Goal: Information Seeking & Learning: Find specific page/section

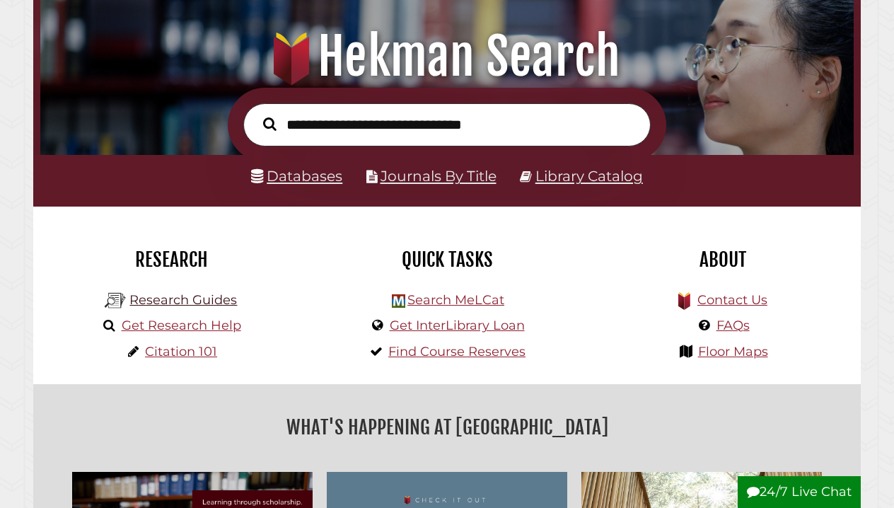
scroll to position [141, 0]
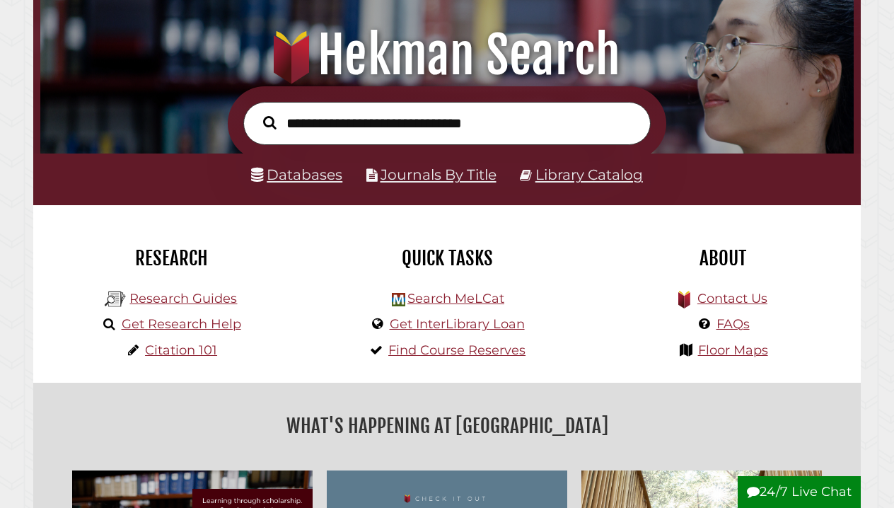
click at [320, 177] on link "Databases" at bounding box center [296, 175] width 91 height 18
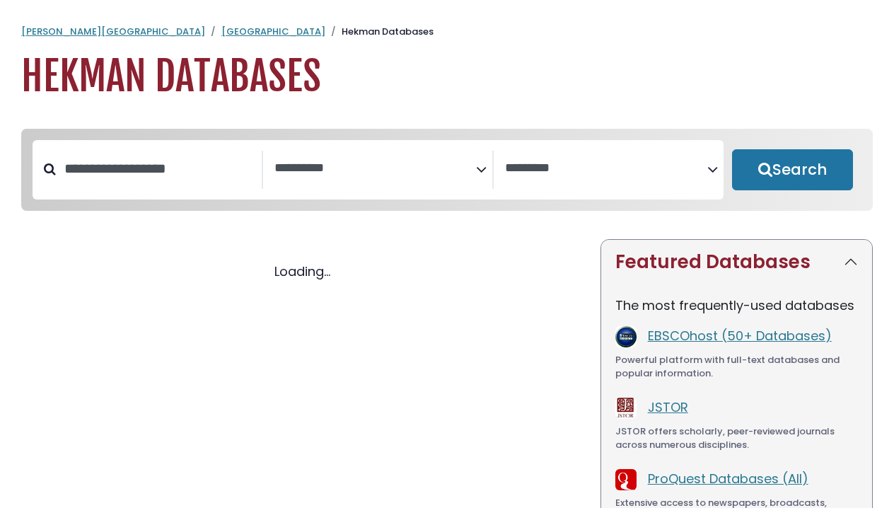
select select "Database Subject Filter"
select select "Database Vendors Filter"
select select "Database Subject Filter"
select select "Database Vendors Filter"
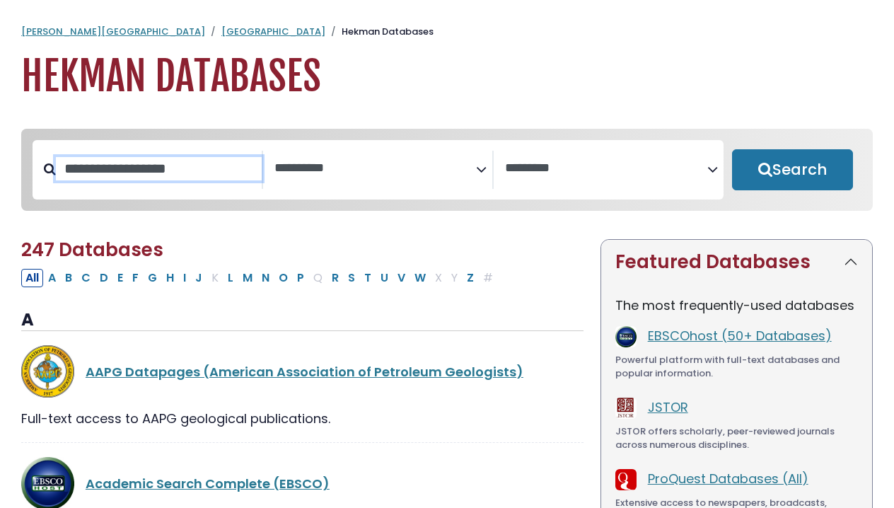
click at [171, 168] on input "Search database by title or keyword" at bounding box center [159, 168] width 206 height 23
type input "**********"
click at [792, 171] on button "Search" at bounding box center [792, 169] width 121 height 41
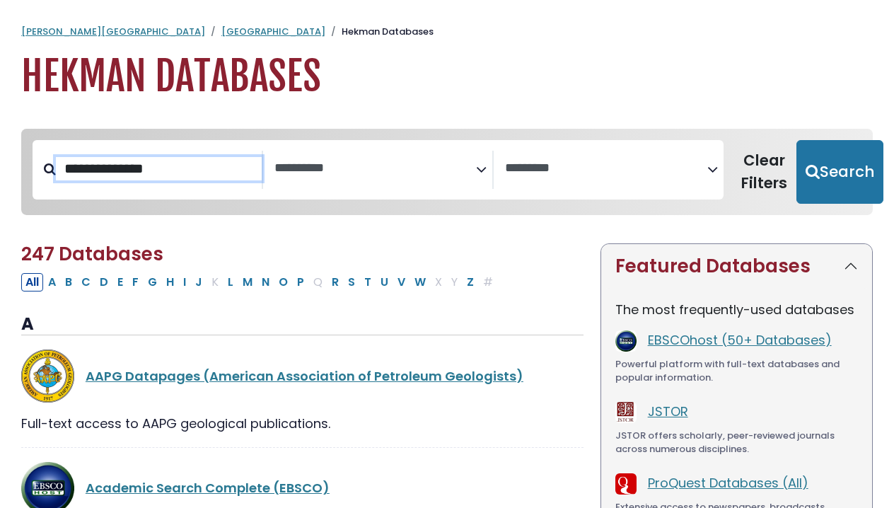
select select "Database Subject Filter"
select select "Database Vendors Filter"
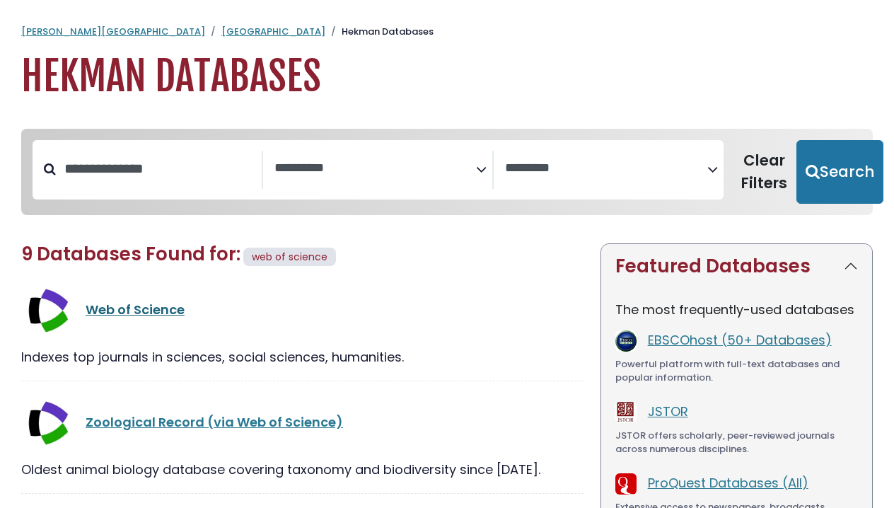
click at [112, 317] on link "Web of Science" at bounding box center [135, 310] width 99 height 18
